Goal: Task Accomplishment & Management: Complete application form

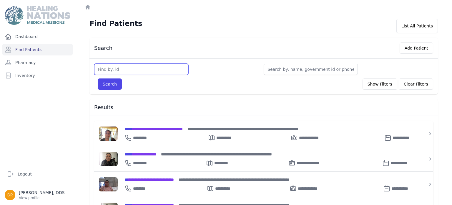
click at [117, 68] on input "text" at bounding box center [141, 69] width 94 height 11
type input "998"
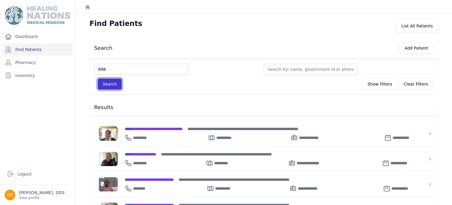
click at [112, 83] on button "Search" at bounding box center [110, 83] width 24 height 11
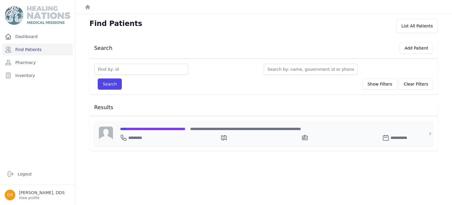
click at [163, 125] on div "**********" at bounding box center [267, 128] width 294 height 6
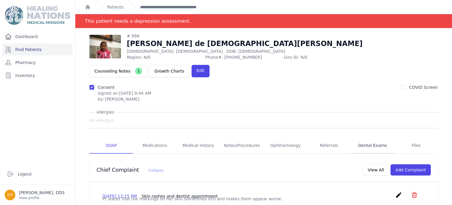
click at [370, 137] on link "Dental Exams" at bounding box center [373, 145] width 44 height 16
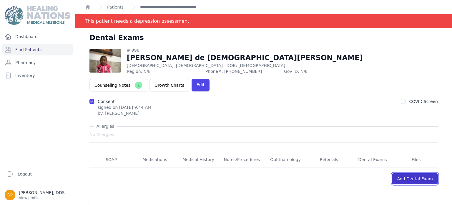
click at [417, 173] on link "Add Dental Exam" at bounding box center [415, 178] width 46 height 11
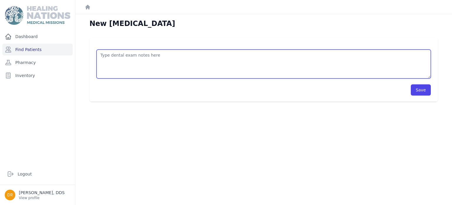
click at [266, 52] on textarea at bounding box center [264, 63] width 334 height 29
type textarea "S"
click at [155, 76] on textarea "18 SFF 19 SFF 20 SF" at bounding box center [264, 63] width 334 height 29
click at [118, 69] on textarea "18 SFF 19 SFF 20 SFF" at bounding box center [264, 63] width 334 height 29
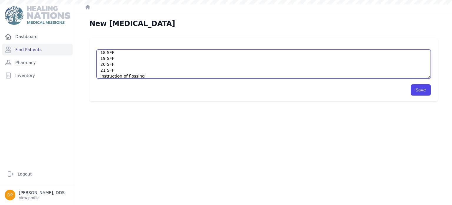
type textarea "18 SFF 19 SFF 20 SFF 21 SFF instruction of flossing"
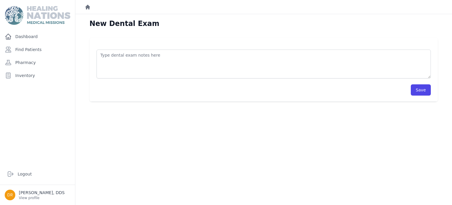
click at [88, 6] on icon "Breadcrumb" at bounding box center [87, 7] width 5 height 5
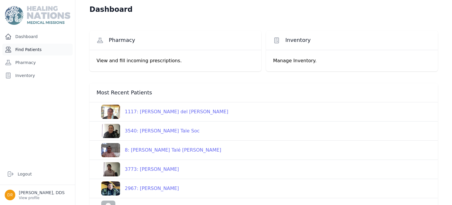
click at [42, 52] on link "Find Patients" at bounding box center [37, 50] width 70 height 12
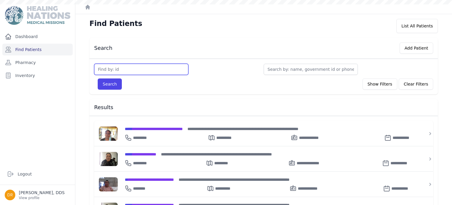
click at [114, 71] on input "text" at bounding box center [141, 69] width 94 height 11
type input "998"
click at [98, 78] on button "Search" at bounding box center [110, 83] width 24 height 11
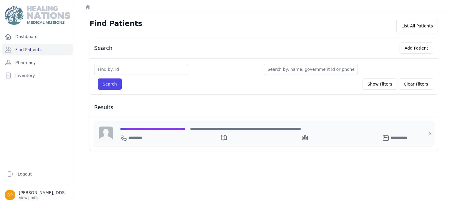
click at [167, 132] on div "**********" at bounding box center [267, 136] width 294 height 9
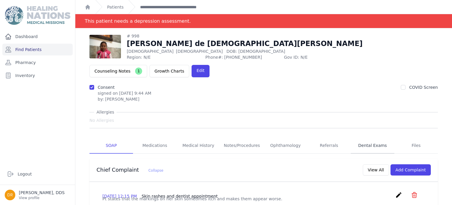
click at [372, 137] on link "Dental Exams" at bounding box center [373, 145] width 44 height 16
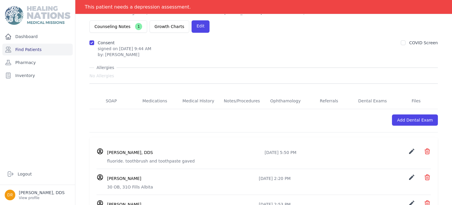
scroll to position [98, 0]
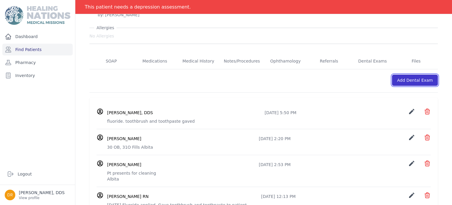
click at [408, 74] on link "Add Dental Exam" at bounding box center [415, 79] width 46 height 11
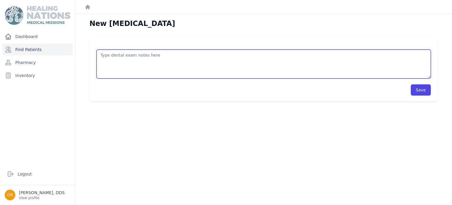
click at [343, 67] on textarea at bounding box center [264, 63] width 334 height 29
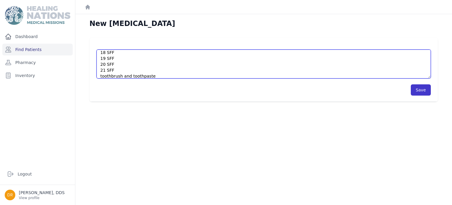
type textarea "18 SFF 19 SFF 20 SFF 21 SFF toothbrush and toothpaste"
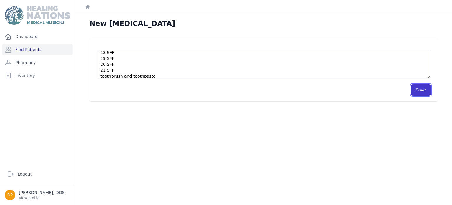
click at [428, 91] on button "Save" at bounding box center [421, 89] width 20 height 11
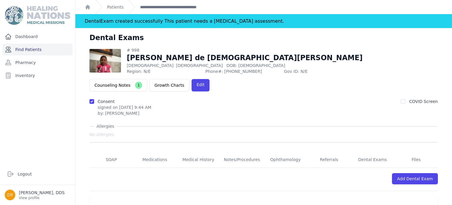
click at [39, 52] on link "Find Patients" at bounding box center [37, 50] width 70 height 12
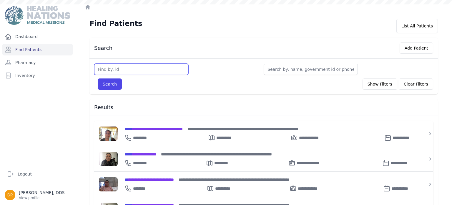
click at [108, 71] on input "text" at bounding box center [141, 69] width 94 height 11
type input "2607"
click at [98, 78] on button "Search" at bounding box center [110, 83] width 24 height 11
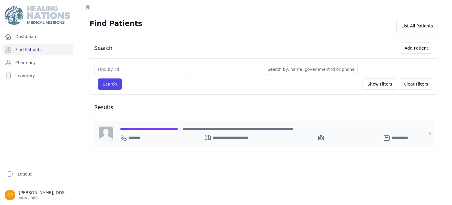
click at [157, 130] on span "**********" at bounding box center [149, 129] width 58 height 4
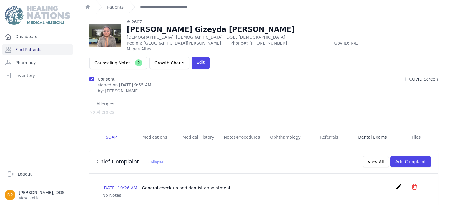
click at [367, 129] on link "Dental Exams" at bounding box center [373, 137] width 44 height 16
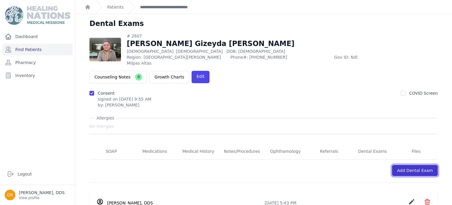
click at [406, 165] on link "Add Dental Exam" at bounding box center [415, 170] width 46 height 11
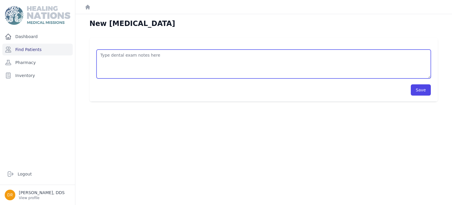
click at [346, 62] on textarea at bounding box center [264, 63] width 334 height 29
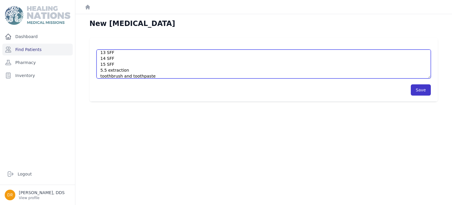
type textarea "18/8/2025: 2 SFF 3 SFF 5 SFF 12 SFF 13 SFF 14 SFF 15 SFF 5.5 extraction toothbr…"
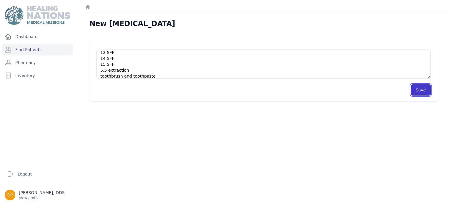
click at [422, 86] on button "Save" at bounding box center [421, 89] width 20 height 11
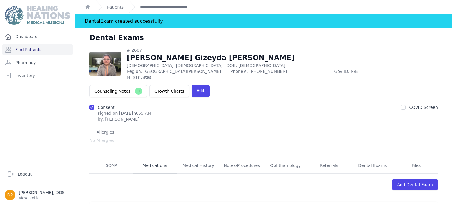
click at [150, 160] on link "Medications" at bounding box center [155, 165] width 44 height 16
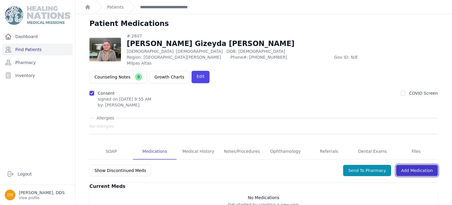
click at [404, 167] on link "Add Medication" at bounding box center [417, 170] width 42 height 11
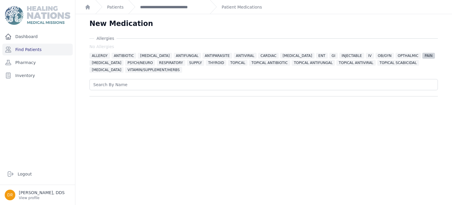
click at [422, 56] on span "PAIN" at bounding box center [428, 56] width 13 height 6
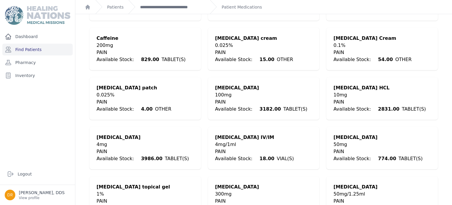
scroll to position [341, 0]
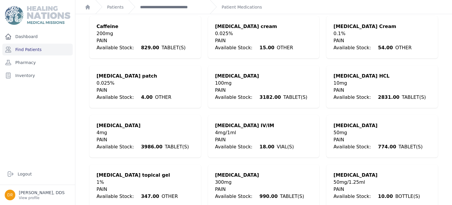
click at [351, 171] on div "Ibuprofen" at bounding box center [376, 174] width 87 height 7
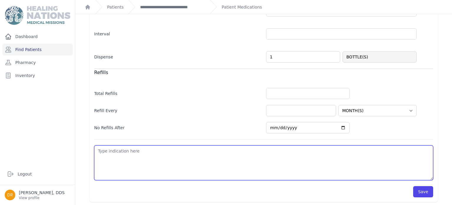
click at [275, 149] on textarea at bounding box center [263, 162] width 339 height 35
type textarea "o"
select select "MONTH(S)"
type textarea "on"
select select "MONTH(S)"
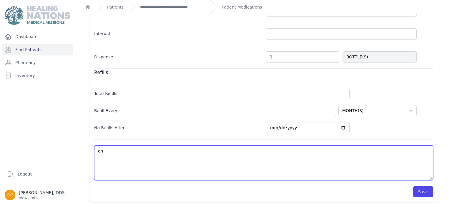
type textarea "one"
select select "MONTH(S)"
type textarea "one"
select select "MONTH(S)"
type textarea "one s"
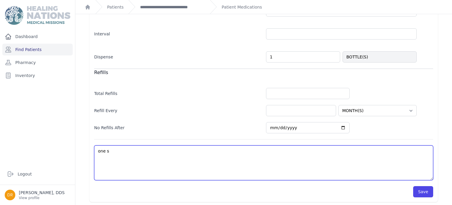
select select "MONTH(S)"
type textarea "one sp"
select select "MONTH(S)"
type textarea "one spo"
select select "MONTH(S)"
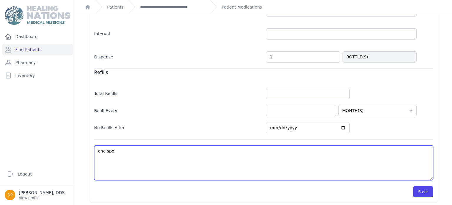
type textarea "one spoo"
select select "MONTH(S)"
type textarea "one spoon"
select select "MONTH(S)"
type textarea "one spoon"
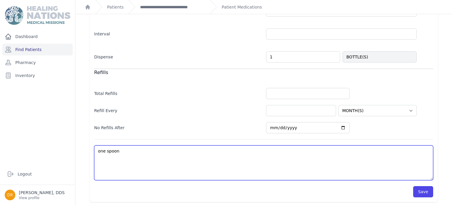
select select "MONTH(S)"
type textarea "one spoon e"
select select "MONTH(S)"
type textarea "one spoon ec"
select select "MONTH(S)"
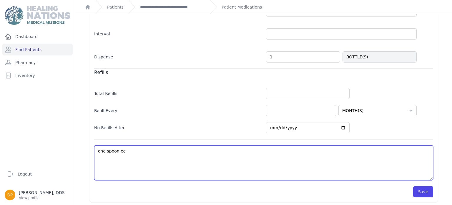
type textarea "one spoon ece"
select select "MONTH(S)"
type textarea "one spoon ec"
select select "MONTH(S)"
type textarea "one spoon"
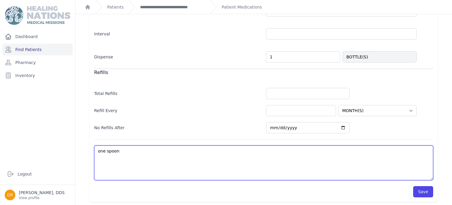
select select "MONTH(S)"
type textarea "one spo"
select select "MONTH(S)"
type textarea "one sp"
select select "MONTH(S)"
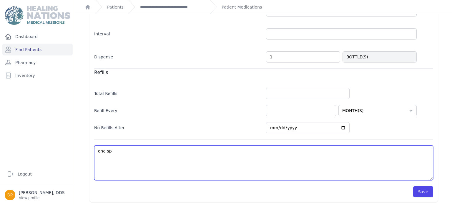
type textarea "one s"
select select "MONTH(S)"
type textarea "one"
select select "MONTH(S)"
type textarea "one"
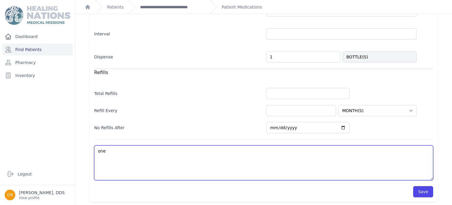
select select "MONTH(S)"
type textarea "o"
select select "MONTH(S)"
type textarea "p"
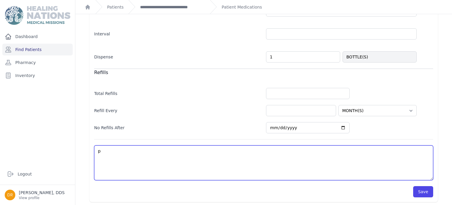
select select "MONTH(S)"
type textarea "pa"
select select "MONTH(S)"
type textarea "pai"
select select "MONTH(S)"
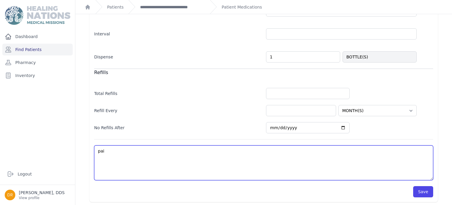
type textarea "pain"
select select "MONTH(S)"
type textarea "pain,"
select select "MONTH(S)"
type textarea "pain,"
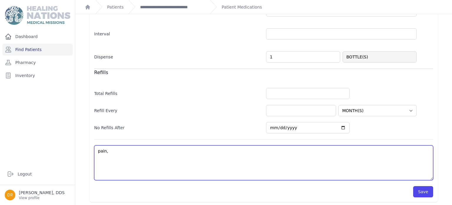
select select "MONTH(S)"
type textarea "pain, f"
select select "MONTH(S)"
type textarea "pain, fo"
select select "MONTH(S)"
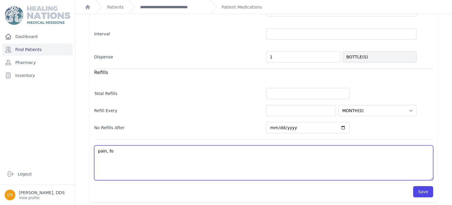
type textarea "pain, foe"
select select "MONTH(S)"
type textarea "pain, fo"
select select "MONTH(S)"
type textarea "pain, for"
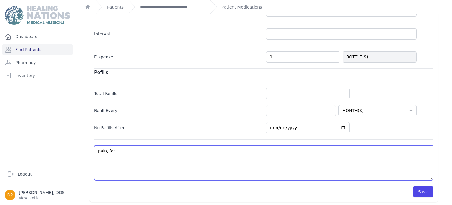
select select "MONTH(S)"
type textarea "pain, for"
select select "MONTH(S)"
type textarea "pain, for e"
select select "MONTH(S)"
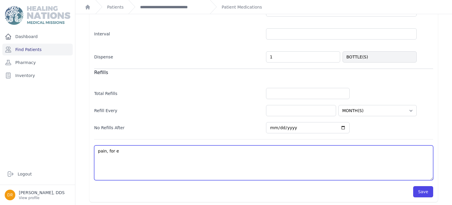
type textarea "pain, for ex"
select select "MONTH(S)"
type textarea "pain, for ext"
select select "MONTH(S)"
type textarea "pain, for extra"
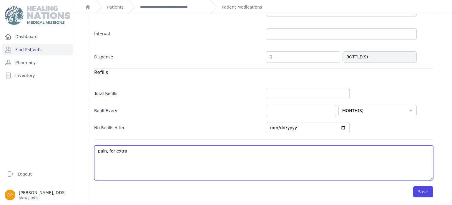
select select "MONTH(S)"
type textarea "pain, for extrac"
select select "MONTH(S)"
type textarea "pain, for extract"
select select "MONTH(S)"
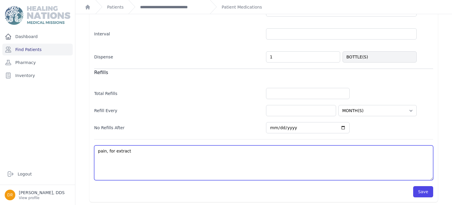
type textarea "pain, for extracti"
select select "MONTH(S)"
type textarea "pain, for extractio"
select select "MONTH(S)"
type textarea "pain, for extraction"
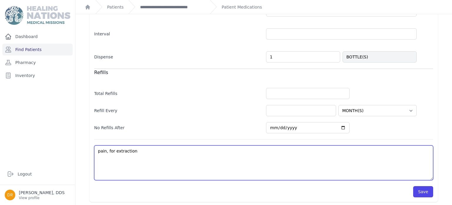
select select "MONTH(S)"
type textarea "pain, for extraction"
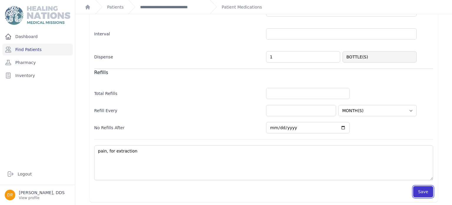
click at [428, 187] on button "Save" at bounding box center [423, 191] width 20 height 11
select select "MONTH(S)"
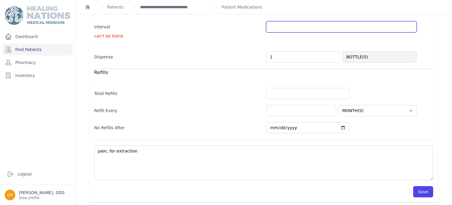
click at [410, 26] on input "text" at bounding box center [341, 26] width 151 height 11
type input "tid"
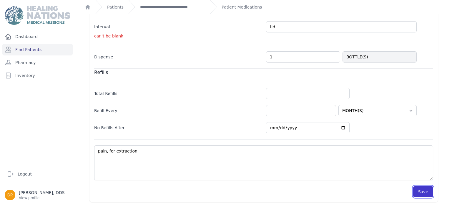
click at [426, 192] on button "Save" at bounding box center [423, 191] width 20 height 11
select select "MONTH(S)"
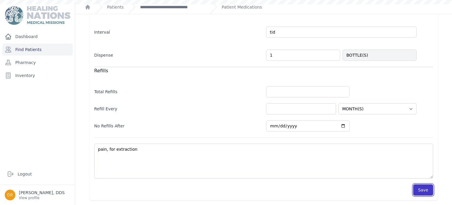
scroll to position [200, 0]
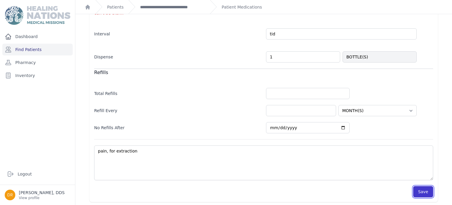
click at [426, 191] on button "Save" at bounding box center [423, 191] width 20 height 11
click at [248, 11] on div "Patient Medications" at bounding box center [236, 7] width 52 height 14
click at [246, 8] on link "Patient Medications" at bounding box center [242, 7] width 40 height 6
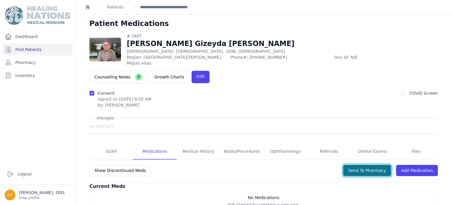
click at [379, 165] on button "Send To Pharmacy" at bounding box center [367, 170] width 48 height 11
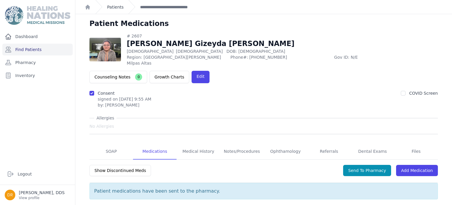
click at [116, 6] on link "Patients" at bounding box center [115, 7] width 16 height 6
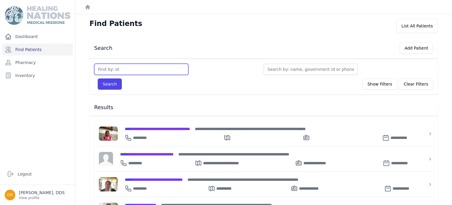
click at [143, 67] on input "text" at bounding box center [141, 69] width 94 height 11
type input "3883"
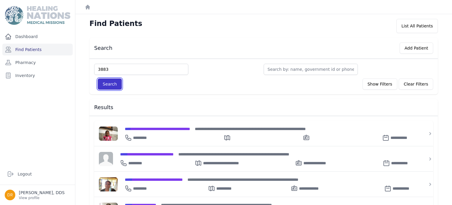
click at [113, 85] on button "Search" at bounding box center [110, 83] width 24 height 11
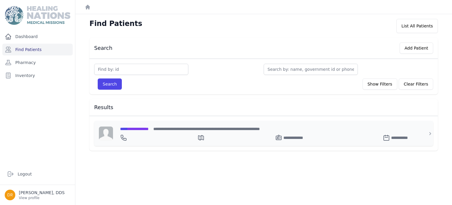
click at [146, 127] on span "**********" at bounding box center [134, 129] width 29 height 4
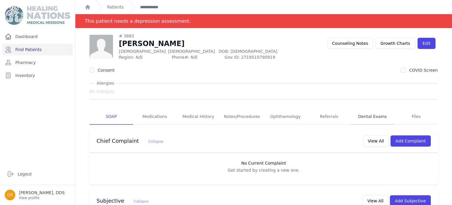
click at [373, 114] on link "Dental Exams" at bounding box center [373, 117] width 44 height 16
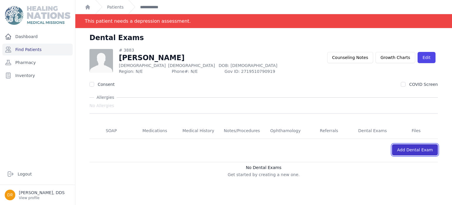
click at [411, 150] on link "Add Dental Exam" at bounding box center [415, 149] width 46 height 11
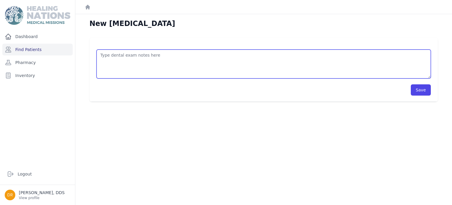
click at [290, 63] on textarea at bounding box center [264, 63] width 334 height 29
click at [194, 67] on textarea at bounding box center [264, 63] width 334 height 29
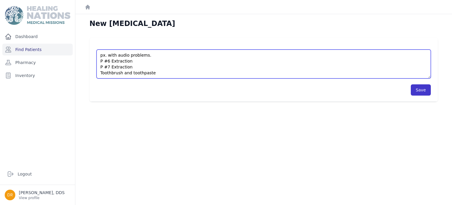
type textarea "px. with audio problems. P #6 Extraction P #7 Extraction Toothbrush and toothpa…"
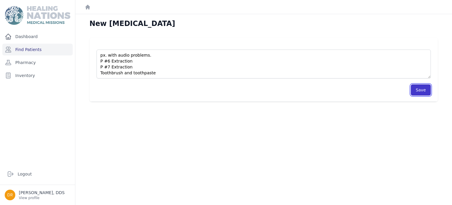
click at [417, 90] on button "Save" at bounding box center [421, 89] width 20 height 11
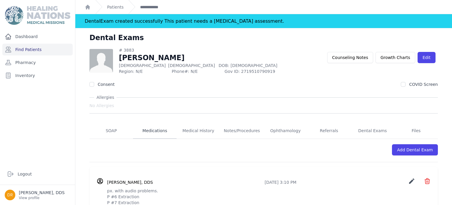
click at [160, 130] on link "Medications" at bounding box center [155, 131] width 44 height 16
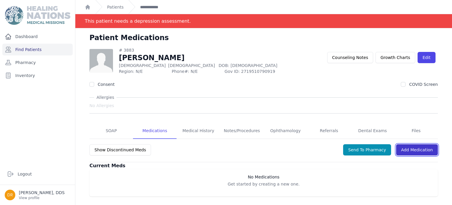
click at [428, 151] on link "Add Medication" at bounding box center [417, 149] width 42 height 11
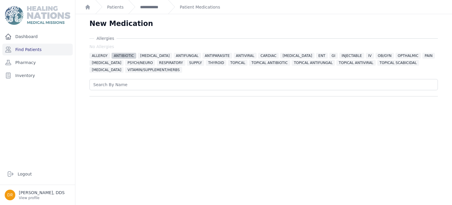
click at [118, 57] on span "ANTIBIOTIC" at bounding box center [124, 56] width 25 height 6
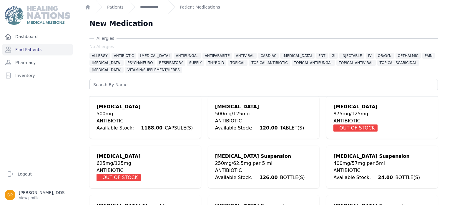
click at [141, 155] on div "Amoxicillin And Clavulanate Potassium" at bounding box center [119, 155] width 44 height 7
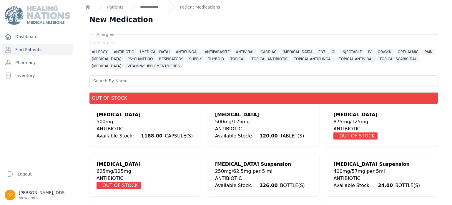
scroll to position [6, 0]
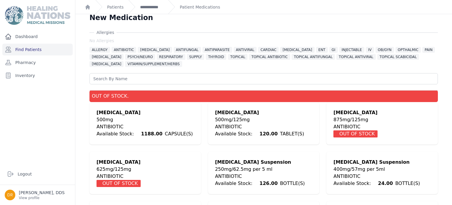
click at [266, 115] on div "Amoxicillin and clavulanate potassium" at bounding box center [259, 112] width 89 height 7
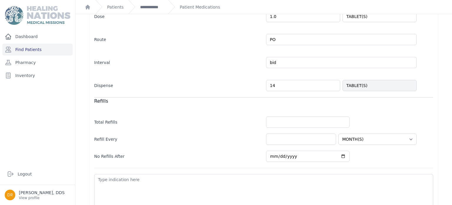
scroll to position [158, 0]
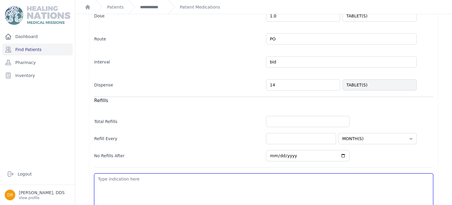
click at [301, 182] on textarea at bounding box center [263, 190] width 339 height 35
type textarea "d"
select select "MONTH(S)"
type textarea "den"
select select "MONTH(S)"
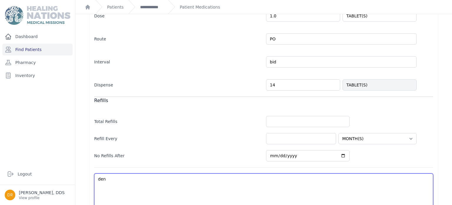
type textarea "dent"
select select "MONTH(S)"
type textarea "dental"
select select "MONTH(S)"
type textarea "dental"
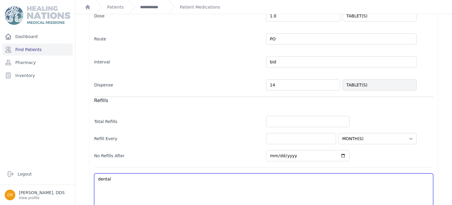
select select "MONTH(S)"
type textarea "dental i"
select select "MONTH(S)"
type textarea "dental in"
select select "MONTH(S)"
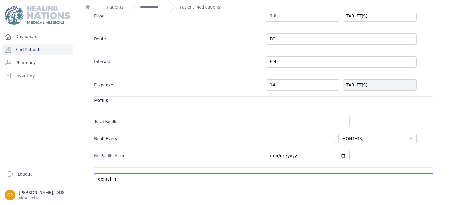
type textarea "dental inf"
select select "MONTH(S)"
type textarea "dental infe"
select select "MONTH(S)"
type textarea "dental infec"
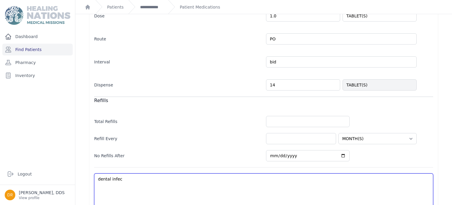
select select "MONTH(S)"
type textarea "dental infect"
select select "MONTH(S)"
type textarea "dental infecti"
select select "MONTH(S)"
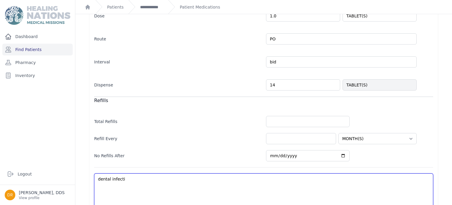
type textarea "dental infectio"
select select "MONTH(S)"
type textarea "dental infection"
select select "MONTH(S)"
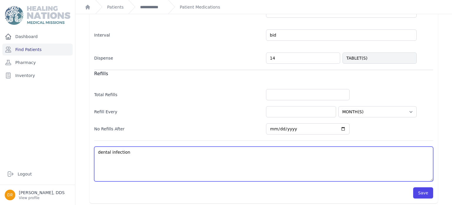
scroll to position [186, 0]
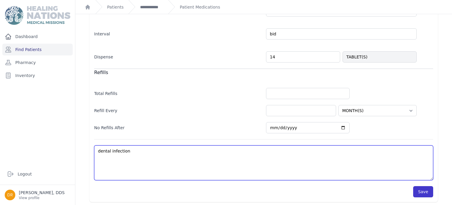
type textarea "dental infection"
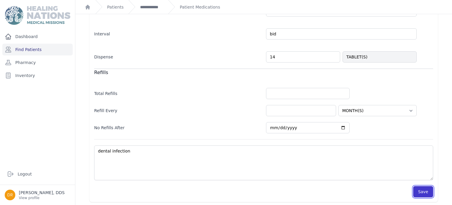
click at [423, 193] on button "Save" at bounding box center [423, 191] width 20 height 11
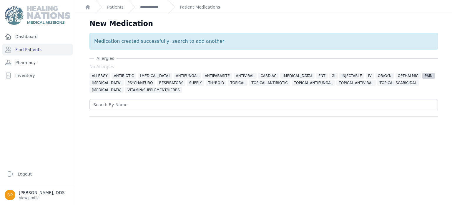
click at [422, 75] on span "PAIN" at bounding box center [428, 76] width 13 height 6
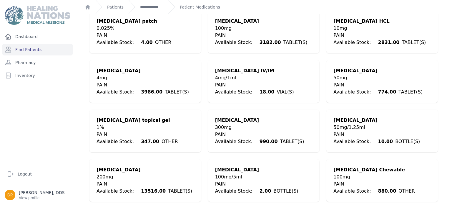
scroll to position [421, 0]
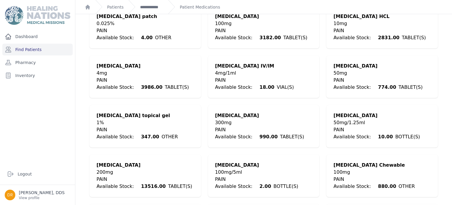
click at [156, 168] on div "200mg" at bounding box center [145, 171] width 96 height 7
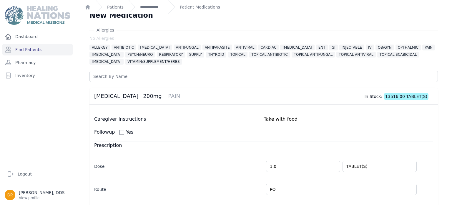
scroll to position [29, 0]
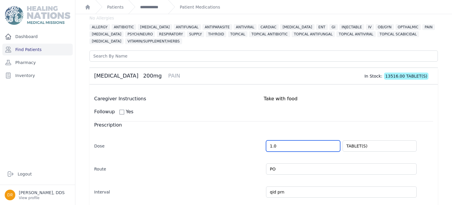
click at [273, 144] on input "1.0" at bounding box center [303, 145] width 74 height 11
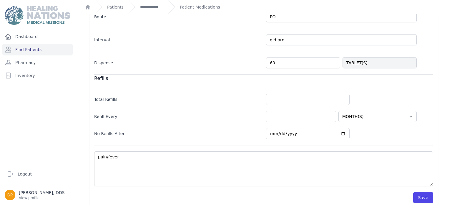
scroll to position [184, 0]
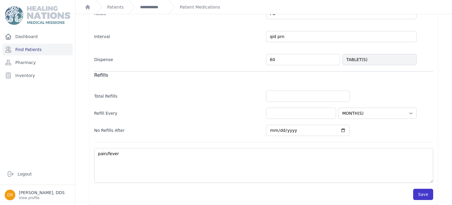
type input "3.0"
select select "MONTH(S)"
click at [421, 195] on button "Save" at bounding box center [423, 193] width 20 height 11
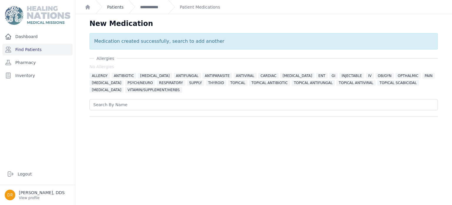
click at [114, 5] on link "Patients" at bounding box center [115, 7] width 16 height 6
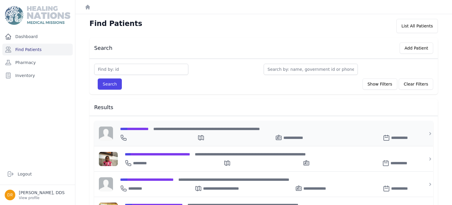
click at [148, 128] on span "**********" at bounding box center [134, 129] width 29 height 4
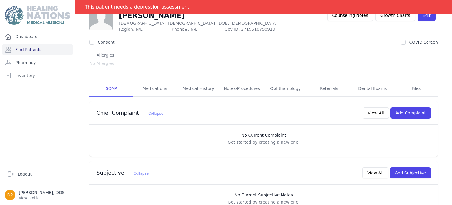
scroll to position [15, 0]
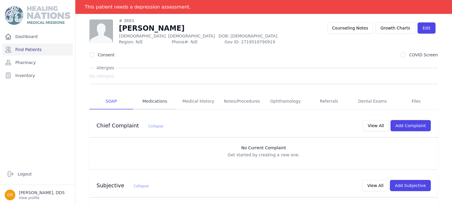
click at [149, 100] on link "Medications" at bounding box center [155, 101] width 44 height 16
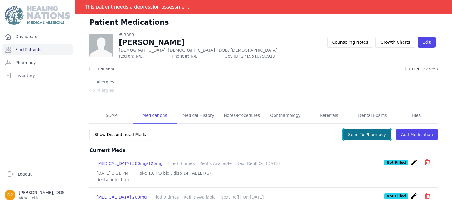
click at [373, 136] on button "Send To Pharmacy" at bounding box center [367, 134] width 48 height 11
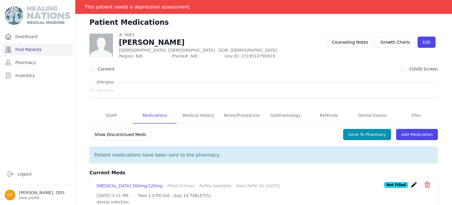
click at [29, 52] on link "Find Patients" at bounding box center [37, 50] width 70 height 12
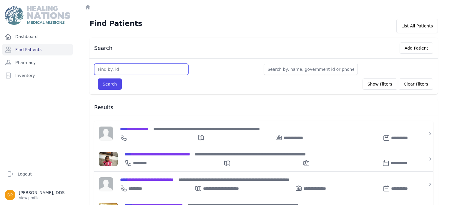
click at [138, 68] on input "text" at bounding box center [141, 69] width 94 height 11
type input "3716"
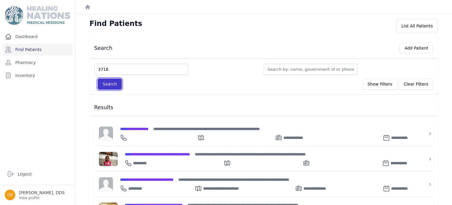
click at [113, 87] on button "Search" at bounding box center [110, 83] width 24 height 11
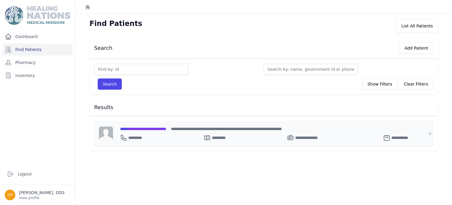
click at [162, 128] on span "**********" at bounding box center [143, 129] width 46 height 4
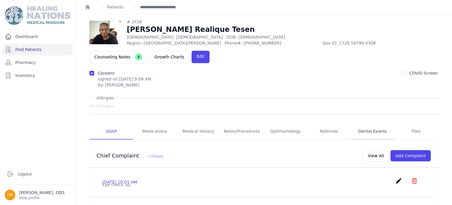
click at [376, 123] on link "Dental Exams" at bounding box center [373, 131] width 44 height 16
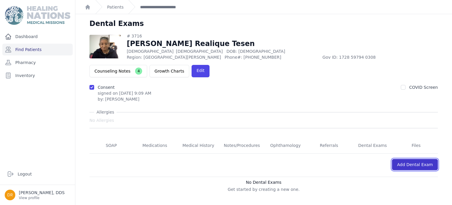
click at [407, 159] on link "Add Dental Exam" at bounding box center [415, 164] width 46 height 11
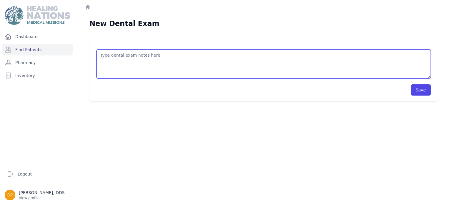
click at [143, 58] on textarea at bounding box center [264, 63] width 334 height 29
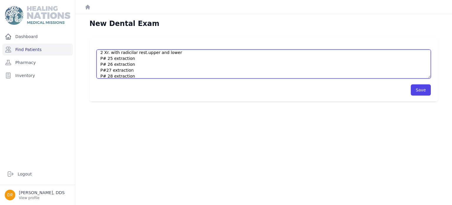
scroll to position [9, 0]
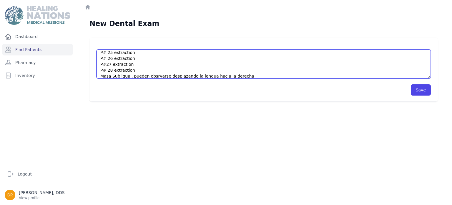
click at [130, 75] on textarea "2 Xr. with radicilar rest.upper and lower P# 25 extraction P# 26 extraction P#2…" at bounding box center [264, 63] width 334 height 29
click at [162, 75] on textarea "2 Xr. with radicilar rest.upper and lower P# 25 extraction P# 26 extraction P#2…" at bounding box center [264, 63] width 334 height 29
click at [177, 75] on textarea "2 Xr. with radicilar rest.upper and lower P# 25 extraction P# 26 extraction P#2…" at bounding box center [264, 63] width 334 height 29
click at [240, 76] on textarea "2 Xr. with radicilar rest.upper and lower P# 25 extraction P# 26 extraction P#2…" at bounding box center [264, 63] width 334 height 29
click at [260, 74] on textarea "2 Xr. with radicilar rest.upper and lower P# 25 extraction P# 26 extraction P#2…" at bounding box center [264, 63] width 334 height 29
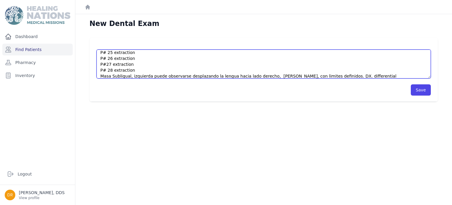
click at [365, 75] on textarea "2 Xr. with radicilar rest.upper and lower P# 25 extraction P# 26 extraction P#2…" at bounding box center [264, 63] width 334 height 29
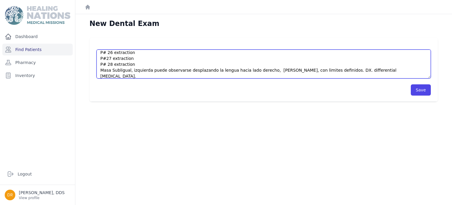
click at [367, 69] on textarea "2 Xr. with radicilar rest.upper and lower P# 25 extraction P# 26 extraction P#2…" at bounding box center [264, 63] width 334 height 29
type textarea "2 Xr. with radicilar rest.upper and lower P# 25 extraction P# 26 extraction P#2…"
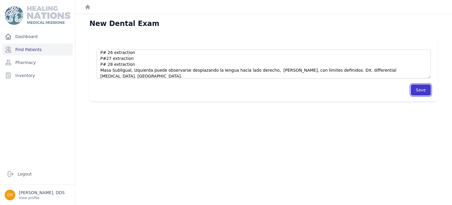
click at [426, 92] on button "Save" at bounding box center [421, 89] width 20 height 11
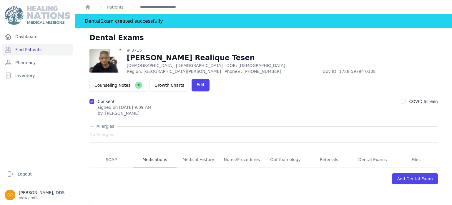
click at [149, 152] on link "Medications" at bounding box center [155, 160] width 44 height 16
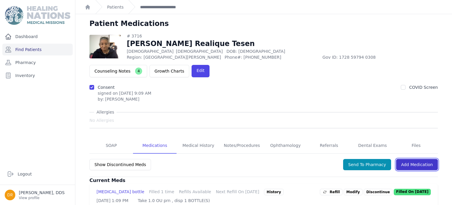
click at [416, 159] on link "Add Medication" at bounding box center [417, 164] width 42 height 11
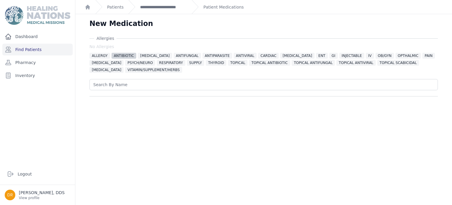
click at [120, 57] on span "ANTIBIOTIC" at bounding box center [124, 56] width 25 height 6
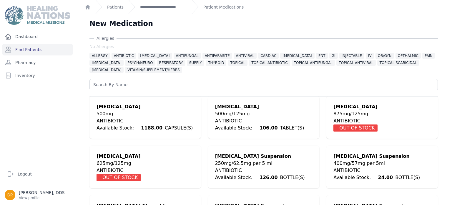
click at [289, 110] on div "500mg/125mg" at bounding box center [259, 113] width 89 height 7
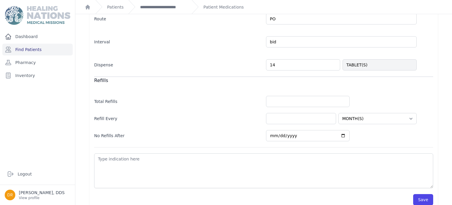
scroll to position [181, 0]
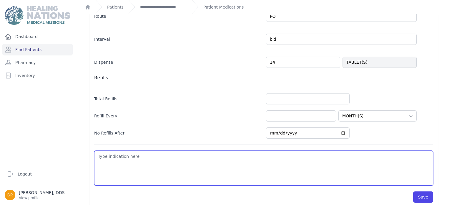
click at [263, 161] on textarea at bounding box center [263, 167] width 339 height 35
type textarea "i"
select select "MONTH(S)"
type textarea "inf"
select select "MONTH(S)"
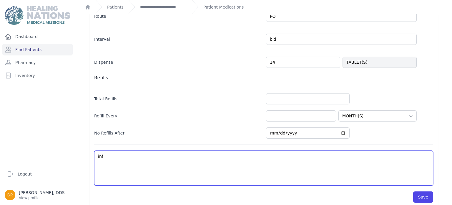
type textarea "infe"
select select "MONTH(S)"
type textarea "infec"
select select "MONTH(S)"
type textarea "infect"
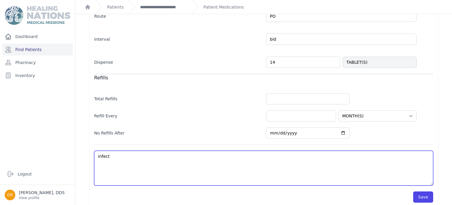
select select "MONTH(S)"
type textarea "infectio"
select select "MONTH(S)"
type textarea "infection"
select select "MONTH(S)"
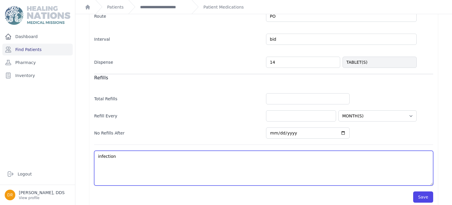
type textarea "infection,"
select select "MONTH(S)"
type textarea "infection,"
select select "MONTH(S)"
type textarea "infection, p"
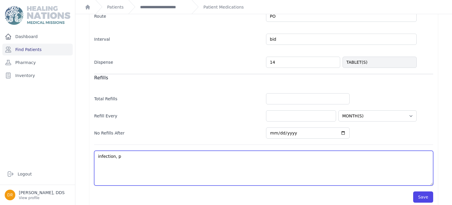
select select "MONTH(S)"
type textarea "infection, pos"
select select "MONTH(S)"
type textarea "infection, post"
select select "MONTH(S)"
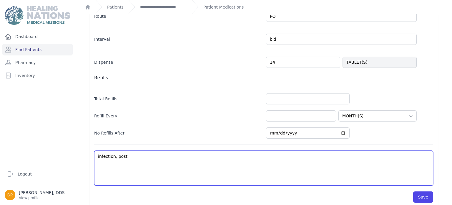
type textarea "infection, post e"
select select "MONTH(S)"
type textarea "infection, post ex"
select select "MONTH(S)"
type textarea "infection, post ext"
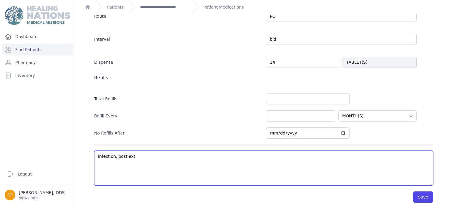
select select "MONTH(S)"
type textarea "infection, post extra"
select select "MONTH(S)"
type textarea "infection, post extrac"
select select "MONTH(S)"
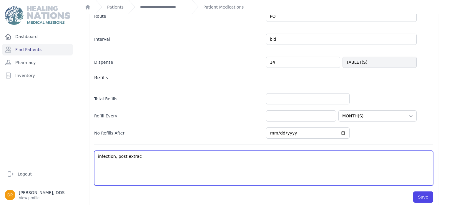
type textarea "infection, post extract"
select select "MONTH(S)"
type textarea "infection, post extracti"
select select "MONTH(S)"
type textarea "infection, post extractio"
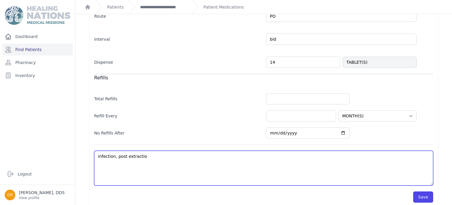
select select "MONTH(S)"
type textarea "infection, post extraction"
select select "MONTH(S)"
type textarea "infection, post extraction."
select select "MONTH(S)"
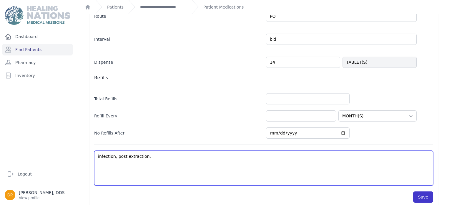
type textarea "infection, post extraction."
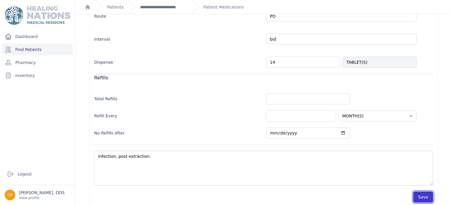
click at [430, 195] on button "Save" at bounding box center [423, 196] width 20 height 11
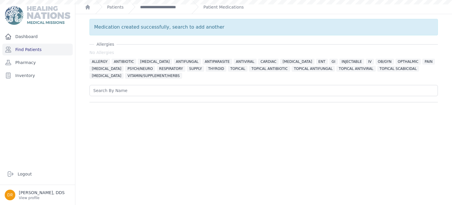
scroll to position [0, 0]
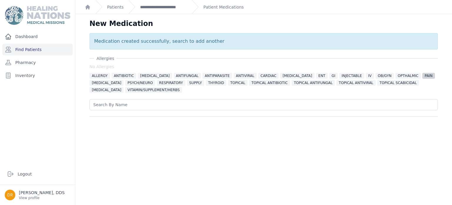
click at [422, 76] on span "PAIN" at bounding box center [428, 76] width 13 height 6
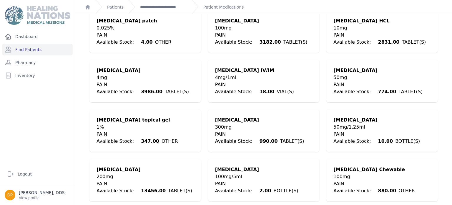
scroll to position [420, 0]
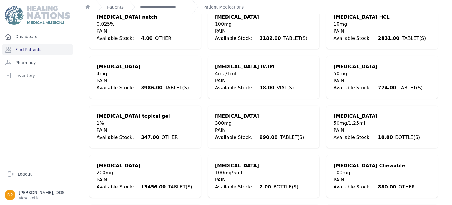
click at [110, 162] on div "Ibuprofen" at bounding box center [145, 165] width 96 height 7
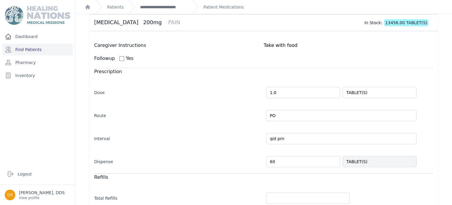
scroll to position [83, 0]
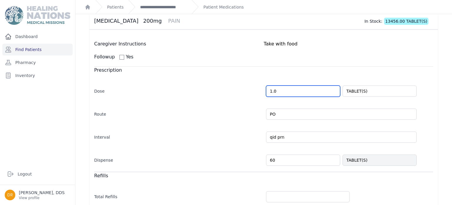
click at [273, 90] on input "1.0" at bounding box center [303, 90] width 74 height 11
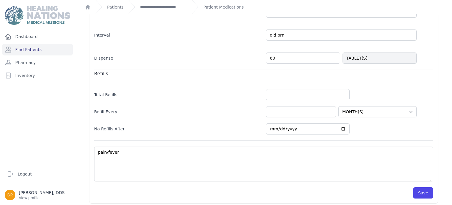
scroll to position [186, 0]
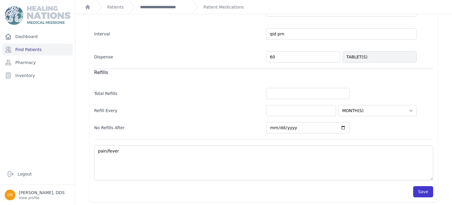
type input "3.0"
click at [425, 192] on button "Save" at bounding box center [423, 191] width 20 height 11
select select "MONTH(S)"
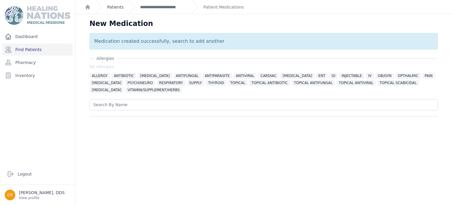
click at [112, 6] on link "Patients" at bounding box center [115, 7] width 16 height 6
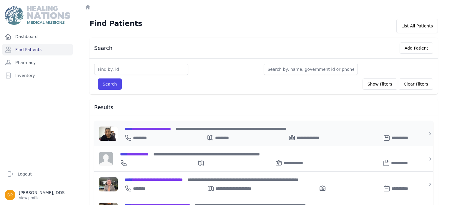
click at [153, 129] on span "**********" at bounding box center [148, 129] width 46 height 4
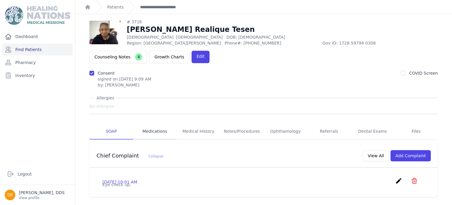
click at [150, 123] on link "Medications" at bounding box center [155, 131] width 44 height 16
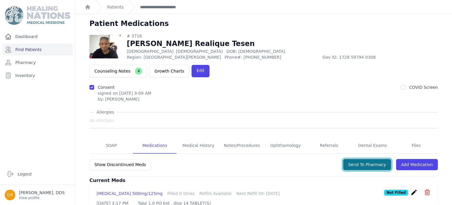
click at [370, 159] on button "Send To Pharmacy" at bounding box center [367, 164] width 48 height 11
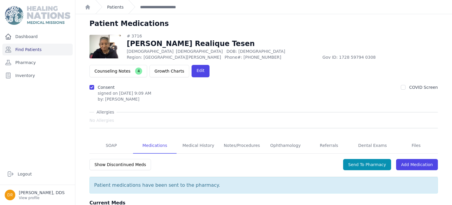
click at [118, 9] on link "Patients" at bounding box center [115, 7] width 16 height 6
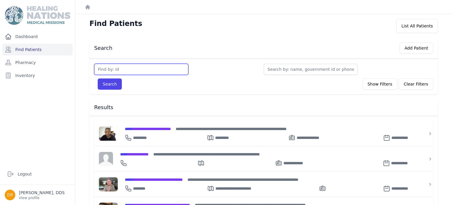
click at [158, 73] on input "text" at bounding box center [141, 69] width 94 height 11
type input "3117"
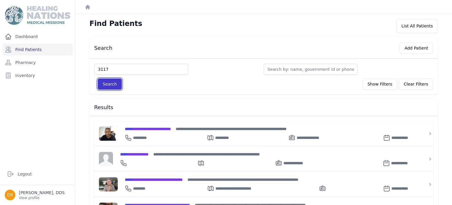
click at [112, 87] on button "Search" at bounding box center [110, 83] width 24 height 11
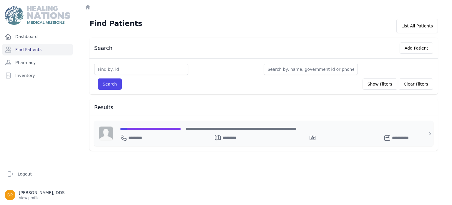
click at [146, 127] on span "**********" at bounding box center [150, 129] width 61 height 4
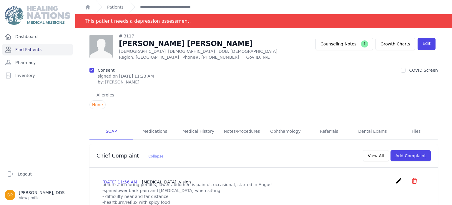
click at [34, 50] on link "Find Patients" at bounding box center [37, 50] width 70 height 12
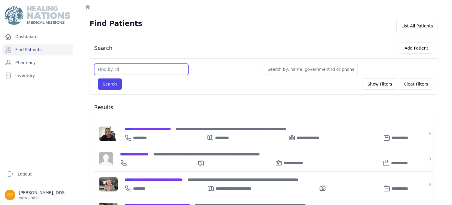
click at [141, 68] on input "text" at bounding box center [141, 69] width 94 height 11
type input "3717"
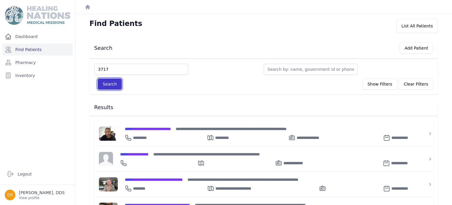
click at [110, 84] on button "Search" at bounding box center [110, 83] width 24 height 11
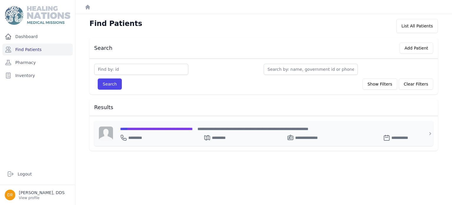
click at [160, 128] on span "**********" at bounding box center [156, 129] width 73 height 4
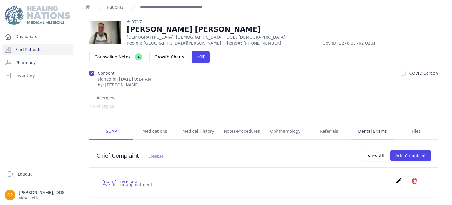
click at [374, 123] on link "Dental Exams" at bounding box center [373, 131] width 44 height 16
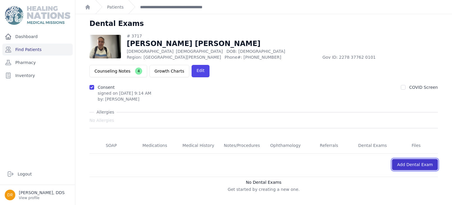
click at [433, 159] on link "Add Dental Exam" at bounding box center [415, 164] width 46 height 11
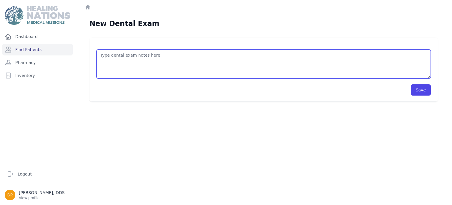
click at [202, 56] on textarea at bounding box center [264, 63] width 334 height 29
type textarea "deep scaling, and cleaning instructions toothpaste, and toothbrush"
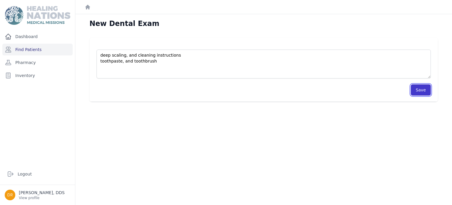
click at [427, 90] on button "Save" at bounding box center [421, 89] width 20 height 11
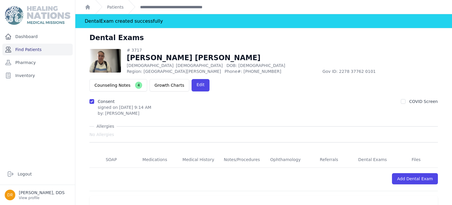
click at [27, 47] on link "Find Patients" at bounding box center [37, 50] width 70 height 12
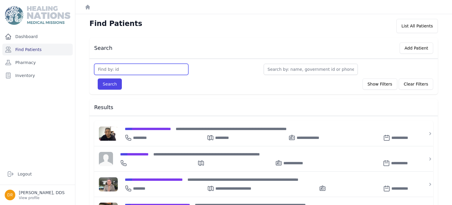
click at [119, 67] on input "text" at bounding box center [141, 69] width 94 height 11
click at [171, 129] on span "**********" at bounding box center [148, 129] width 46 height 4
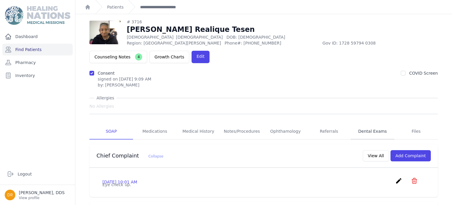
click at [373, 123] on link "Dental Exams" at bounding box center [373, 131] width 44 height 16
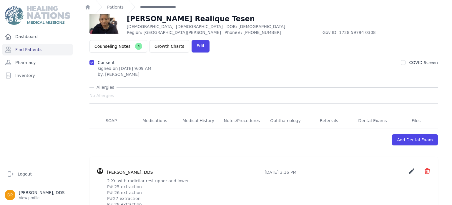
scroll to position [26, 0]
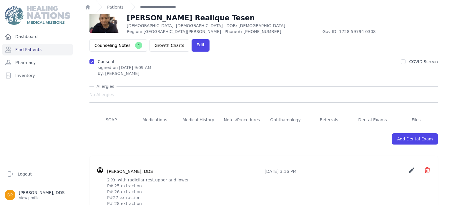
click at [411, 166] on icon "create" at bounding box center [411, 169] width 7 height 7
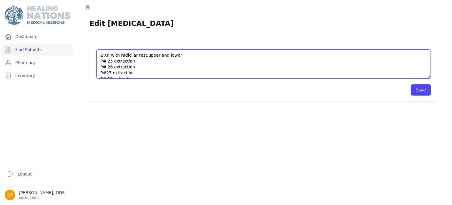
click at [99, 52] on textarea "2 Xr. with radicilar rest.upper and lower P# 25 extraction P# 26 extraction P#2…" at bounding box center [264, 63] width 334 height 29
click at [100, 56] on textarea "2 Xr. with radicilar rest.upper and lower P# 25 extraction P# 26 extraction P#2…" at bounding box center [264, 63] width 334 height 29
click at [110, 54] on textarea "2 Xr. with radicilar rest.upper and lower P# 25 extraction P# 26 extraction P#2…" at bounding box center [264, 63] width 334 height 29
type textarea "18/8/25 2 Xr. with radicilar rest.upper and lower P# 25 extraction P# 26 extrac…"
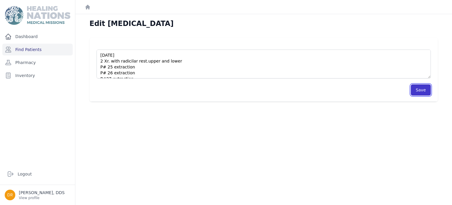
click at [427, 90] on button "Save" at bounding box center [421, 89] width 20 height 11
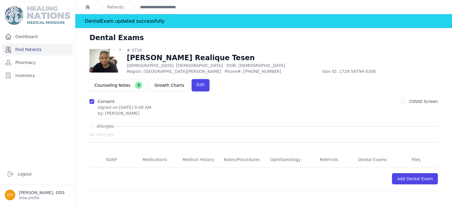
click at [44, 53] on link "Find Patients" at bounding box center [37, 50] width 70 height 12
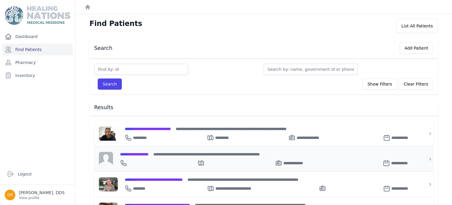
click at [144, 154] on span "**********" at bounding box center [134, 154] width 29 height 4
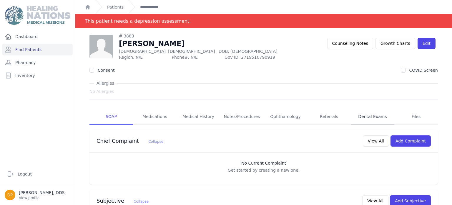
click at [366, 116] on link "Dental Exams" at bounding box center [373, 117] width 44 height 16
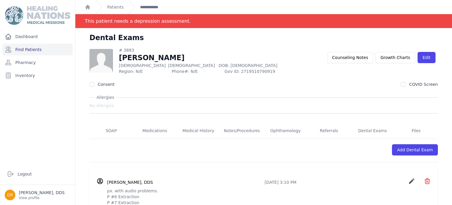
click at [388, 179] on div "[PERSON_NAME], DDS [DATE] 3:10 PM create ​ Delete Dental Exam Are you sure? Thi…" at bounding box center [269, 181] width 324 height 9
click at [410, 181] on icon "create" at bounding box center [411, 180] width 7 height 7
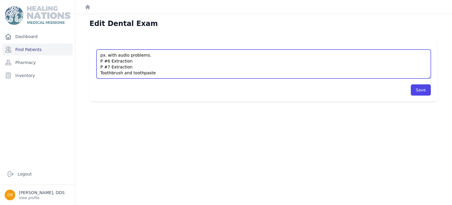
click at [100, 54] on textarea "px. with audio problems. P #6 Extraction P #7 Extraction Toothbrush and toothpa…" at bounding box center [264, 63] width 334 height 29
type textarea "[DATE] px. with audio problems. P #6 Extraction P #7 Extraction Toothbrush and …"
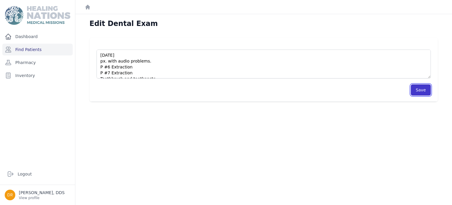
click at [430, 91] on button "Save" at bounding box center [421, 89] width 20 height 11
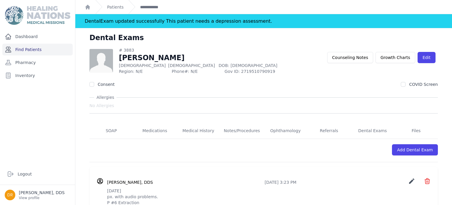
click at [28, 49] on link "Find Patients" at bounding box center [37, 50] width 70 height 12
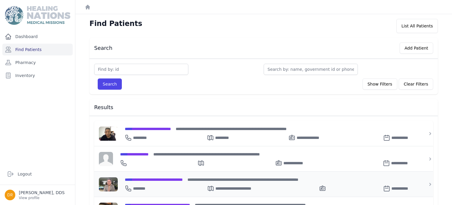
click at [180, 178] on span "**********" at bounding box center [154, 179] width 58 height 4
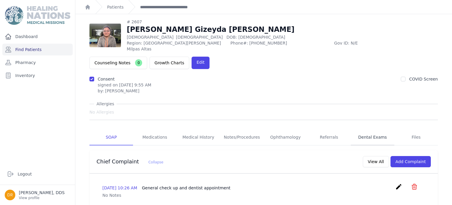
click at [376, 130] on link "Dental Exams" at bounding box center [373, 137] width 44 height 16
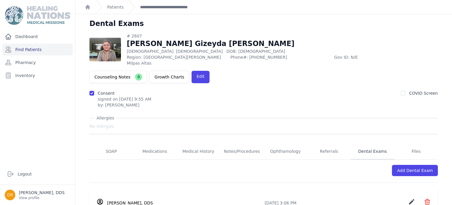
click at [377, 143] on link "Dental Exams" at bounding box center [373, 151] width 44 height 16
click at [415, 198] on icon "create" at bounding box center [411, 201] width 7 height 7
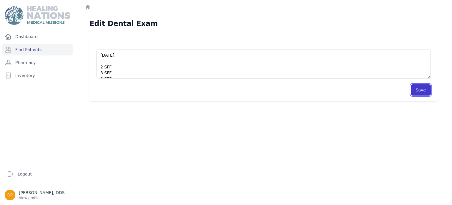
click at [428, 94] on button "Save" at bounding box center [421, 89] width 20 height 11
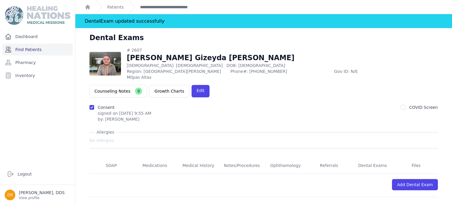
click at [34, 52] on link "Find Patients" at bounding box center [37, 50] width 70 height 12
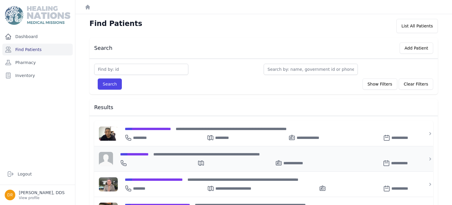
click at [138, 152] on span "**********" at bounding box center [134, 154] width 29 height 4
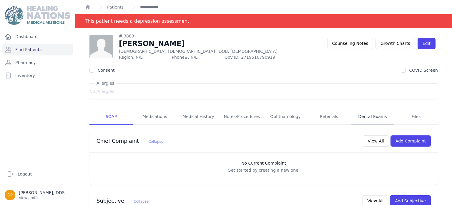
click at [368, 117] on link "Dental Exams" at bounding box center [373, 117] width 44 height 16
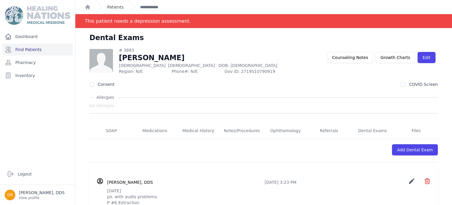
click at [112, 8] on link "Patients" at bounding box center [115, 7] width 16 height 6
